Goal: Information Seeking & Learning: Learn about a topic

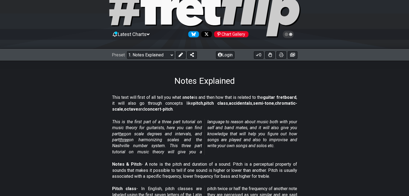
scroll to position [54, 0]
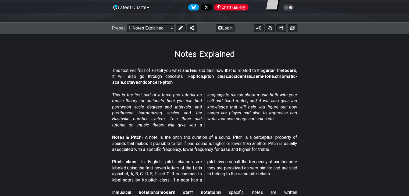
drag, startPoint x: 121, startPoint y: 101, endPoint x: 151, endPoint y: 101, distance: 30.1
click at [150, 101] on em "This is the first part of a three part tutorial on music theory for guitarists,…" at bounding box center [204, 109] width 185 height 35
drag, startPoint x: 167, startPoint y: 120, endPoint x: 197, endPoint y: 121, distance: 30.1
click at [197, 121] on em "This is the first part of a three part tutorial on music theory for guitarists,…" at bounding box center [204, 109] width 185 height 35
click at [200, 127] on em "This is the first part of a three part tutorial on music theory for guitarists,…" at bounding box center [204, 109] width 185 height 35
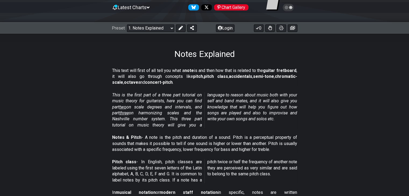
click at [202, 105] on section "This is the first part of a three part tutorial on music theory for guitarists,…" at bounding box center [204, 111] width 409 height 42
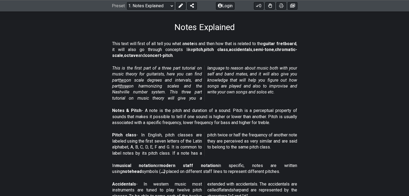
drag, startPoint x: 107, startPoint y: 117, endPoint x: 201, endPoint y: 115, distance: 94.0
click at [201, 115] on section "Notes & Pitch - A note is the pitch and duration of a sound. Pitch is a percept…" at bounding box center [204, 118] width 409 height 24
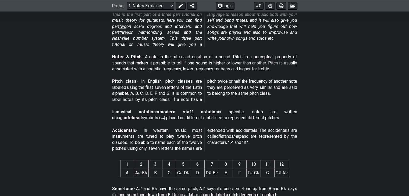
click at [149, 90] on p "Pitch class - In English, pitch classes are labeled using the first seven lette…" at bounding box center [204, 90] width 185 height 24
drag, startPoint x: 161, startPoint y: 89, endPoint x: 167, endPoint y: 89, distance: 5.1
click at [162, 89] on p "Pitch class - In English, pitch classes are labeled using the first seven lette…" at bounding box center [204, 90] width 185 height 24
click at [179, 89] on p "Pitch class - In English, pitch classes are labeled using the first seven lette…" at bounding box center [204, 90] width 185 height 24
click at [189, 88] on p "Pitch class - In English, pitch classes are labeled using the first seven lette…" at bounding box center [204, 90] width 185 height 24
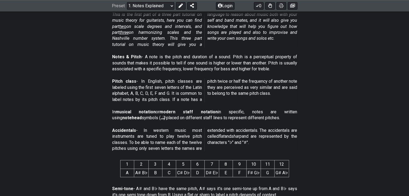
drag, startPoint x: 225, startPoint y: 84, endPoint x: 232, endPoint y: 84, distance: 7.0
click at [202, 84] on p "Pitch class - In English, pitch classes are labeled using the first seven lette…" at bounding box center [204, 90] width 185 height 24
drag, startPoint x: 141, startPoint y: 142, endPoint x: 201, endPoint y: 142, distance: 60.2
click at [202, 142] on span "Accidentals - In western music most instruments are tuned to play twelve pitch …" at bounding box center [204, 140] width 185 height 24
drag, startPoint x: 112, startPoint y: 149, endPoint x: 197, endPoint y: 148, distance: 84.9
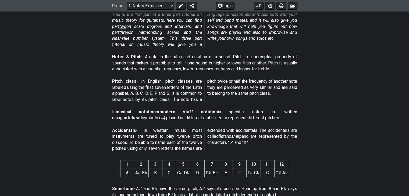
click at [197, 148] on p "Accidentals - In western music most instruments are tuned to play twelve pitch …" at bounding box center [204, 140] width 185 height 24
click at [200, 150] on p "Accidentals - In western music most instruments are tuned to play twelve pitch …" at bounding box center [204, 140] width 185 height 24
click at [202, 131] on p "Accidentals - In western music most instruments are tuned to play twelve pitch …" at bounding box center [204, 140] width 185 height 24
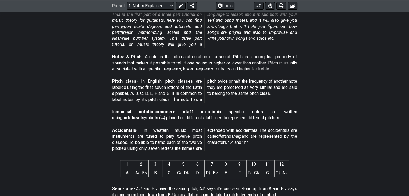
click at [202, 141] on p "Accidentals - In western music most instruments are tuned to play twelve pitch …" at bounding box center [204, 140] width 185 height 24
click at [202, 137] on p "Accidentals - In western music most instruments are tuned to play twelve pitch …" at bounding box center [204, 140] width 185 height 24
click at [202, 136] on em "sharp" at bounding box center [236, 136] width 10 height 5
click at [202, 136] on p "Accidentals - In western music most instruments are tuned to play twelve pitch …" at bounding box center [204, 140] width 185 height 24
click at [202, 138] on p "Accidentals - In western music most instruments are tuned to play twelve pitch …" at bounding box center [204, 140] width 185 height 24
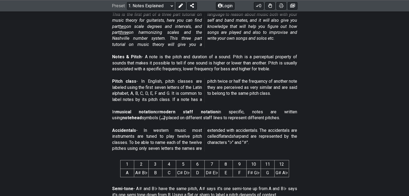
click at [202, 138] on em "sharp" at bounding box center [236, 136] width 10 height 5
click at [127, 172] on td "A" at bounding box center [127, 173] width 14 height 8
click at [150, 172] on td "B" at bounding box center [155, 173] width 14 height 8
click at [124, 172] on td "A" at bounding box center [127, 173] width 14 height 8
click at [144, 171] on td "A♯ B♭" at bounding box center [141, 173] width 15 height 8
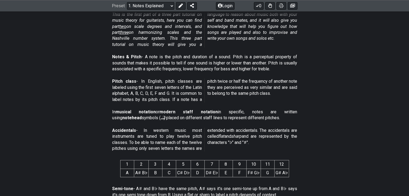
click at [157, 171] on td "B" at bounding box center [155, 173] width 14 height 8
click at [167, 171] on td "C" at bounding box center [169, 173] width 14 height 8
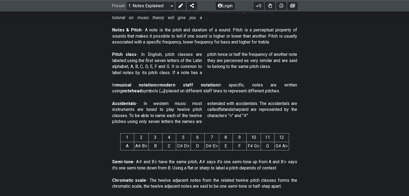
click at [202, 124] on span "Accidentals - In western music most instruments are tuned to play twelve pitch …" at bounding box center [204, 113] width 185 height 24
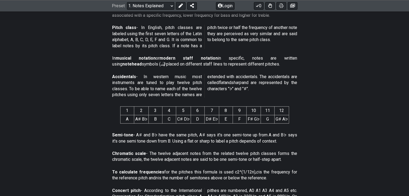
click at [202, 136] on section "Semi-tone - A♯ and B♭ have the same pitch, A♯ says it's one semi-tone up from A…" at bounding box center [204, 139] width 409 height 19
drag, startPoint x: 212, startPoint y: 153, endPoint x: 278, endPoint y: 154, distance: 65.8
click at [202, 154] on p "Chromatic scale - The twelve adjacent notes from the related twelve pitch class…" at bounding box center [204, 157] width 185 height 12
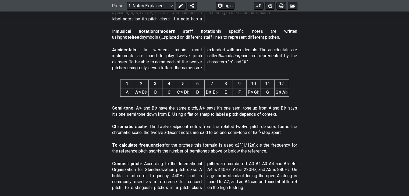
click at [202, 129] on section "Chromatic scale - The twelve adjacent notes from the related twelve pitch class…" at bounding box center [204, 131] width 409 height 19
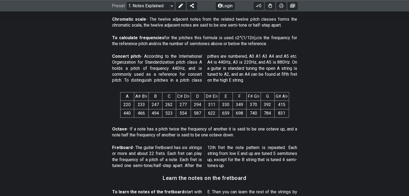
scroll to position [349, 0]
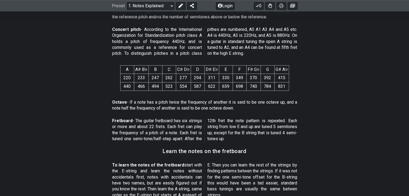
drag, startPoint x: 110, startPoint y: 127, endPoint x: 154, endPoint y: 127, distance: 43.5
click at [154, 127] on section "Fretboard - The guitar fretboard has six strings or more and about 22 frets. Ea…" at bounding box center [204, 131] width 409 height 31
click at [181, 127] on p "Fretboard - The guitar fretboard has six strings or more and about 22 frets. Ea…" at bounding box center [204, 130] width 185 height 24
click at [134, 131] on p "Fretboard - The guitar fretboard has six strings or more and about 22 frets. Ea…" at bounding box center [204, 130] width 185 height 24
click at [119, 132] on p "Fretboard - The guitar fretboard has six strings or more and about 22 frets. Ea…" at bounding box center [204, 130] width 185 height 24
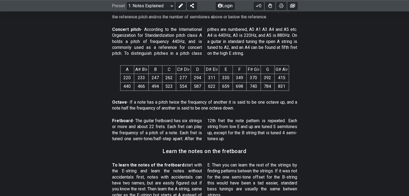
click at [155, 133] on p "Fretboard - The guitar fretboard has six strings or more and about 22 frets. Ea…" at bounding box center [204, 130] width 185 height 24
click at [131, 133] on p "Fretboard - The guitar fretboard has six strings or more and about 22 frets. Ea…" at bounding box center [204, 130] width 185 height 24
click at [177, 130] on p "Fretboard - The guitar fretboard has six strings or more and about 22 frets. Ea…" at bounding box center [204, 130] width 185 height 24
click at [125, 138] on p "Fretboard - The guitar fretboard has six strings or more and about 22 frets. Ea…" at bounding box center [204, 130] width 185 height 24
click at [139, 139] on p "Fretboard - The guitar fretboard has six strings or more and about 22 frets. Ea…" at bounding box center [204, 130] width 185 height 24
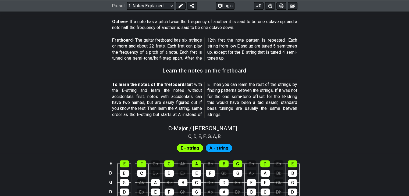
scroll to position [457, 0]
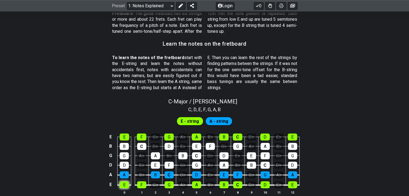
click at [123, 184] on div "E" at bounding box center [124, 184] width 9 height 7
click at [142, 184] on div "F" at bounding box center [141, 184] width 9 height 7
click at [123, 184] on div "E" at bounding box center [124, 184] width 9 height 7
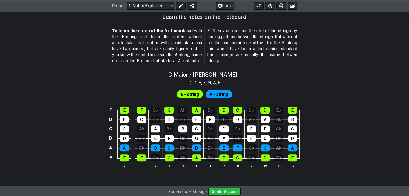
click at [202, 95] on span "A - string" at bounding box center [218, 95] width 19 height 8
click at [190, 94] on span "E - string" at bounding box center [190, 95] width 18 height 8
click at [144, 149] on div "B♭" at bounding box center [141, 148] width 9 height 7
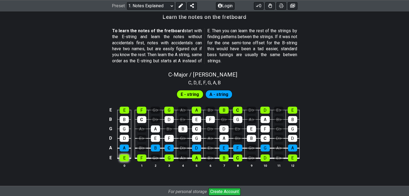
click at [125, 158] on div "E" at bounding box center [124, 157] width 9 height 7
click at [141, 158] on div "F" at bounding box center [141, 157] width 9 height 7
click at [141, 157] on div "F" at bounding box center [141, 157] width 9 height 7
click at [127, 157] on div "E" at bounding box center [124, 157] width 9 height 7
click at [124, 145] on div "A" at bounding box center [124, 148] width 9 height 7
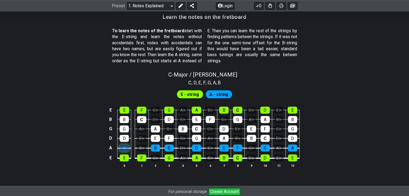
click at [124, 145] on div "A" at bounding box center [124, 148] width 9 height 7
click at [146, 145] on div "B♭" at bounding box center [141, 148] width 9 height 7
click at [142, 146] on div "B♭" at bounding box center [141, 148] width 9 height 7
click at [159, 159] on div "G♭" at bounding box center [155, 157] width 9 height 7
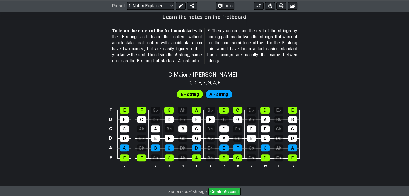
click at [191, 93] on span "E - string" at bounding box center [190, 95] width 18 height 8
click at [202, 95] on span "A - string" at bounding box center [218, 95] width 19 height 8
click at [202, 111] on div "C" at bounding box center [237, 110] width 9 height 7
click at [202, 117] on div "G" at bounding box center [237, 119] width 9 height 7
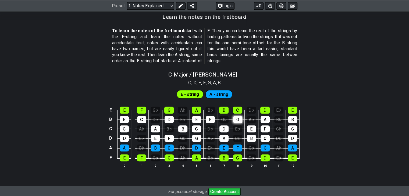
click at [202, 117] on div "G" at bounding box center [237, 119] width 9 height 7
click at [202, 129] on div "E♭" at bounding box center [237, 128] width 9 height 7
click at [202, 136] on div "B♭" at bounding box center [237, 138] width 9 height 7
click at [202, 127] on div "E♭" at bounding box center [237, 128] width 9 height 7
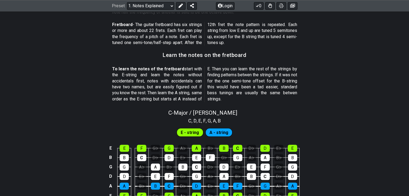
scroll to position [499, 0]
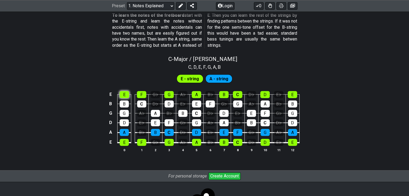
click at [123, 95] on div "E" at bounding box center [124, 94] width 9 height 7
click at [139, 94] on div "F" at bounding box center [141, 94] width 9 height 7
click at [169, 94] on div "G" at bounding box center [168, 94] width 9 height 7
click at [167, 94] on div "G" at bounding box center [168, 94] width 9 height 7
click at [139, 94] on div "F" at bounding box center [141, 94] width 9 height 7
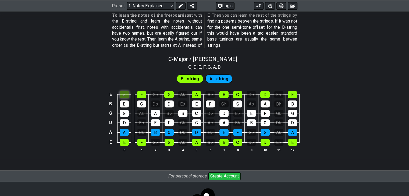
click at [128, 95] on div "E" at bounding box center [124, 94] width 9 height 7
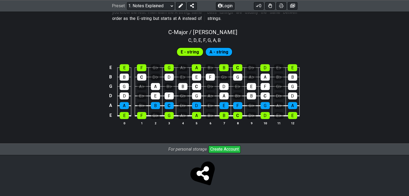
scroll to position [472, 0]
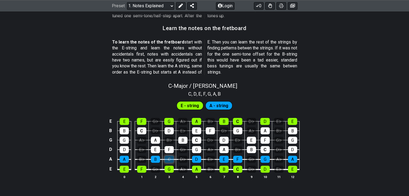
click at [171, 159] on div "C" at bounding box center [168, 159] width 9 height 7
click at [142, 131] on div "C" at bounding box center [141, 130] width 9 height 7
click at [199, 139] on div "C" at bounding box center [196, 140] width 9 height 7
click at [202, 170] on div "C" at bounding box center [237, 169] width 9 height 7
click at [202, 149] on div "C" at bounding box center [264, 149] width 9 height 7
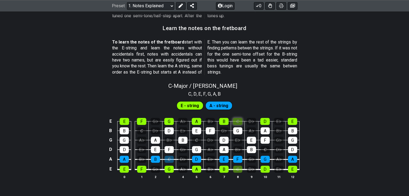
click at [202, 118] on div "C" at bounding box center [237, 121] width 9 height 7
click at [195, 139] on div "C" at bounding box center [196, 140] width 9 height 7
click at [195, 140] on div "C" at bounding box center [196, 140] width 9 height 7
click at [157, 121] on div "G♭" at bounding box center [154, 121] width 9 height 7
click at [156, 129] on div "D♭" at bounding box center [155, 130] width 9 height 7
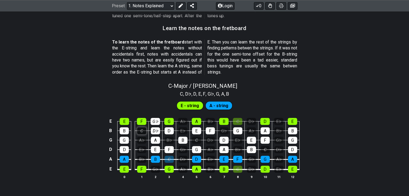
click at [142, 128] on div "C" at bounding box center [141, 130] width 9 height 7
click at [141, 137] on div "A♭" at bounding box center [141, 140] width 9 height 7
click at [143, 147] on div "E♭" at bounding box center [141, 149] width 9 height 7
click at [143, 156] on div "B♭" at bounding box center [141, 159] width 9 height 7
drag, startPoint x: 181, startPoint y: 159, endPoint x: 186, endPoint y: 168, distance: 9.9
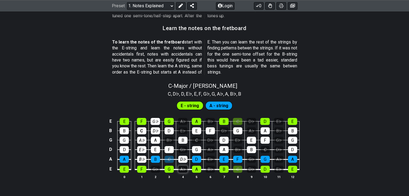
click at [182, 159] on div "D♭" at bounding box center [182, 159] width 9 height 7
click at [186, 168] on div "A♭" at bounding box center [182, 169] width 9 height 7
click at [158, 168] on div "G♭" at bounding box center [155, 169] width 9 height 7
click at [183, 150] on div "G♭" at bounding box center [182, 149] width 9 height 7
click at [182, 130] on div "E♭" at bounding box center [182, 130] width 9 height 7
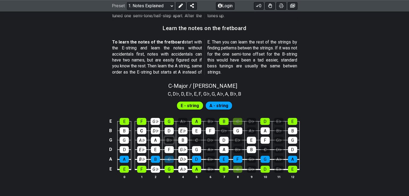
click at [170, 138] on div "B♭" at bounding box center [168, 140] width 9 height 7
click at [178, 125] on td "E♭" at bounding box center [183, 125] width 14 height 9
click at [202, 106] on span "A - string" at bounding box center [218, 106] width 19 height 8
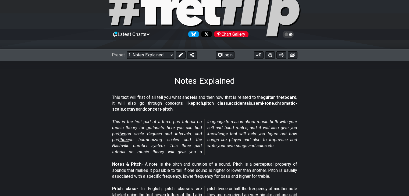
scroll to position [54, 0]
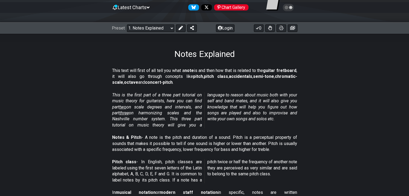
click at [124, 108] on span "two" at bounding box center [122, 107] width 7 height 5
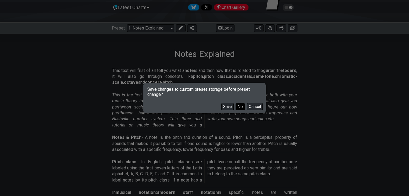
click at [202, 108] on button "No" at bounding box center [239, 106] width 9 height 7
select select "/scale-degrees-and-intervals"
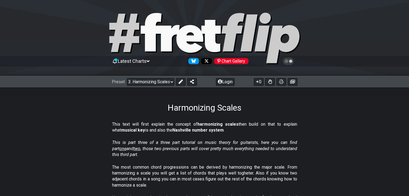
scroll to position [188, 0]
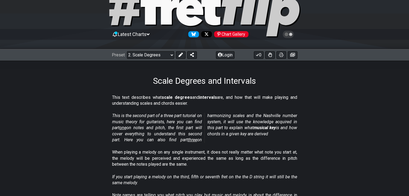
scroll to position [81, 0]
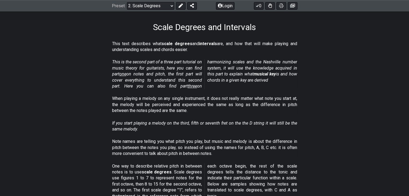
drag, startPoint x: 127, startPoint y: 98, endPoint x: 273, endPoint y: 103, distance: 146.5
click at [202, 103] on p "When playing a melody on any single instrument, it does not really matter what …" at bounding box center [204, 105] width 185 height 18
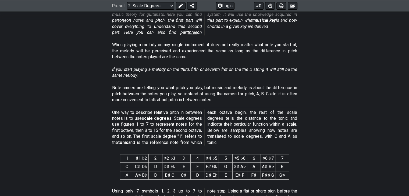
scroll to position [161, 0]
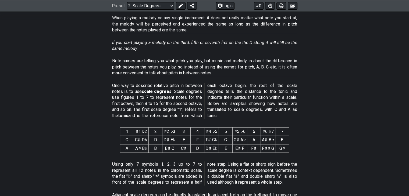
drag, startPoint x: 198, startPoint y: 111, endPoint x: 164, endPoint y: 102, distance: 35.1
click at [164, 102] on p "One way to describe relative pitch in between notes is to use scale degrees . S…" at bounding box center [204, 101] width 185 height 36
drag, startPoint x: 164, startPoint y: 102, endPoint x: 297, endPoint y: 105, distance: 133.5
click at [202, 105] on section "One way to describe relative pitch in between notes is to use scale degrees . S…" at bounding box center [204, 102] width 409 height 42
drag, startPoint x: 115, startPoint y: 114, endPoint x: 178, endPoint y: 115, distance: 63.7
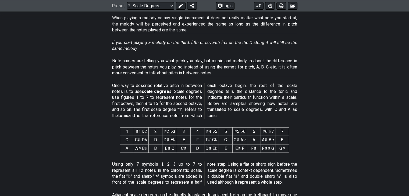
click at [178, 115] on p "One way to describe relative pitch in between notes is to use scale degrees . S…" at bounding box center [204, 101] width 185 height 36
drag, startPoint x: 181, startPoint y: 119, endPoint x: 168, endPoint y: 118, distance: 12.9
click at [168, 118] on p "One way to describe relative pitch in between notes is to use scale degrees . S…" at bounding box center [204, 101] width 185 height 36
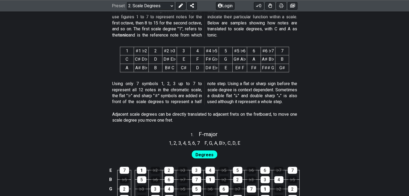
scroll to position [188, 0]
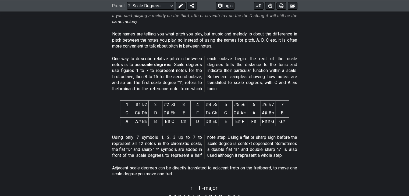
drag, startPoint x: 161, startPoint y: 117, endPoint x: 119, endPoint y: 118, distance: 42.2
click at [119, 118] on section "1 ♯1 ♭2 2 ♯2 ♭3 3 4 ♯4 ♭5 5 ♯5 ♭6 6 ♯6 ♭7 7 C C♯ D♭ D D♯ E♭ E F F♯ G♭ G G♯ A♭ A…" at bounding box center [204, 114] width 409 height 36
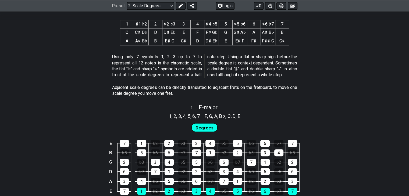
scroll to position [296, 0]
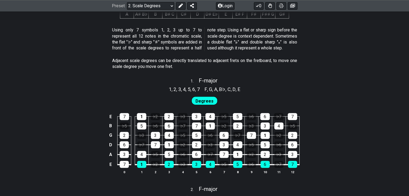
drag, startPoint x: 233, startPoint y: 52, endPoint x: 371, endPoint y: 124, distance: 155.3
click at [202, 124] on div "E 7 1 ♭2 2 ♭3 3 4 ♭5 5 ♭6 6 ♭7 7 B ♭5 5 ♭6 6 ♭7 7 1 ♭2 2 ♭3 3 4 ♭5 G 2 ♭3 3 4 ♭…" at bounding box center [204, 143] width 409 height 75
click at [202, 93] on div "1 , 2 , 3 , 4 , 5 , 6 , 7 F , G , A , B♭ , C , D , E" at bounding box center [204, 88] width 409 height 9
click at [202, 131] on div "E 7 1 ♭2 2 ♭3 3 4 ♭5 5 ♭6 6 ♭7 7 B ♭5 5 ♭6 6 ♭7 7 1 ♭2 2 ♭3 3 4 ♭5 G 2 ♭3 3 4 ♭…" at bounding box center [204, 143] width 409 height 75
click at [202, 99] on div "Degrees" at bounding box center [204, 99] width 409 height 13
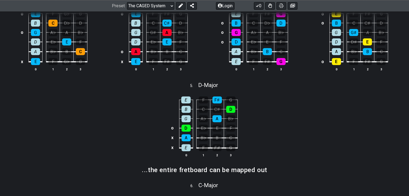
scroll to position [161, 0]
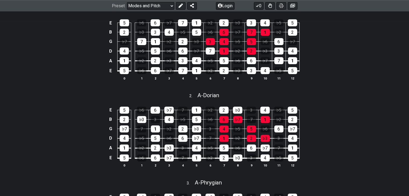
scroll to position [134, 0]
